Goal: Find specific page/section: Find specific page/section

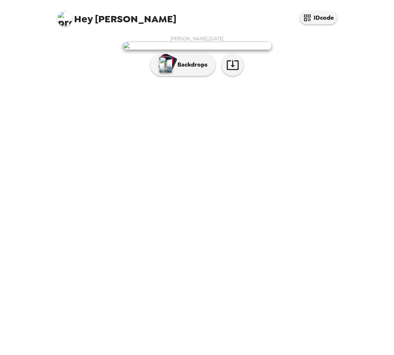
click at [64, 24] on img at bounding box center [64, 18] width 15 height 15
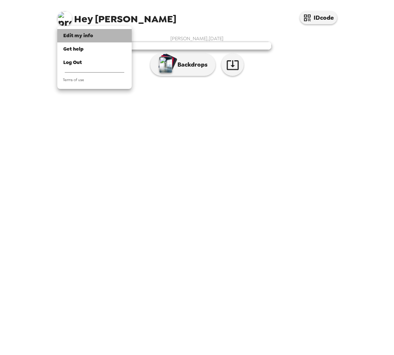
click at [79, 34] on span "Edit my info" at bounding box center [78, 35] width 30 height 6
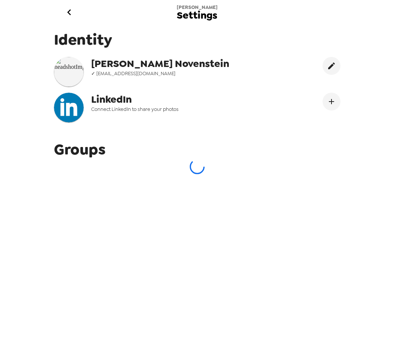
click at [73, 22] on button "go back" at bounding box center [69, 12] width 24 height 24
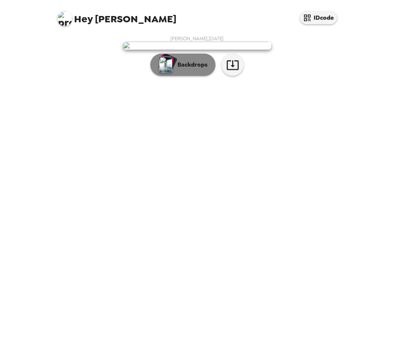
click at [194, 76] on button "Backdrops" at bounding box center [182, 65] width 65 height 22
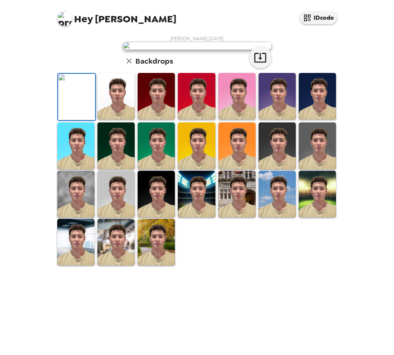
click at [127, 66] on icon "button" at bounding box center [129, 61] width 9 height 9
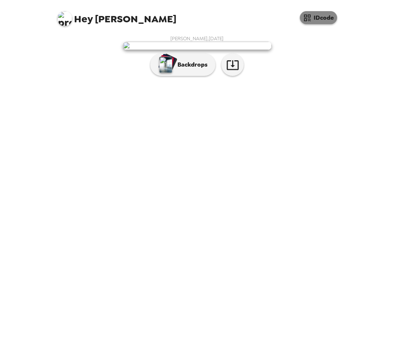
click at [313, 22] on button "IDcode" at bounding box center [318, 17] width 37 height 13
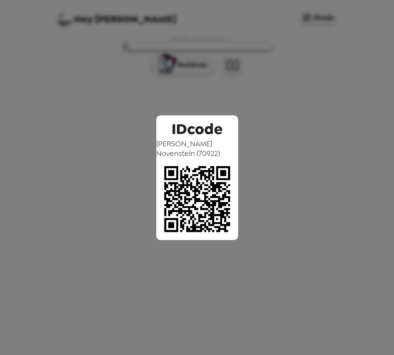
click at [270, 117] on div "IDcode [PERSON_NAME] ( 70922 )" at bounding box center [197, 177] width 394 height 355
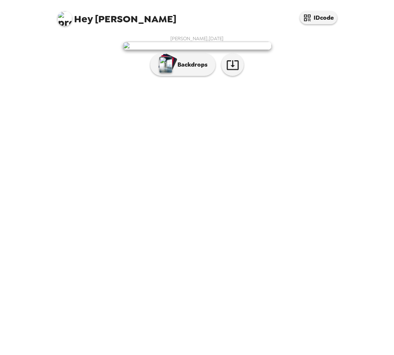
click at [243, 50] on img at bounding box center [197, 46] width 149 height 8
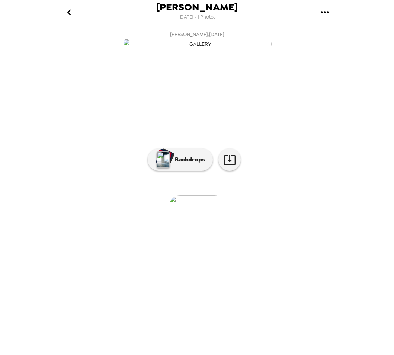
click at [59, 26] on header "[PERSON_NAME] [DATE] • 1 Photos" at bounding box center [197, 14] width 298 height 28
click at [70, 12] on icon "go back" at bounding box center [69, 12] width 12 height 12
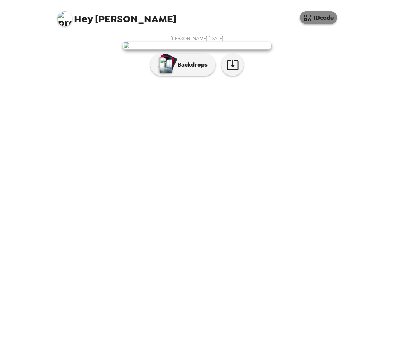
click at [310, 15] on icon "button" at bounding box center [307, 18] width 7 height 7
